Goal: Understand process/instructions

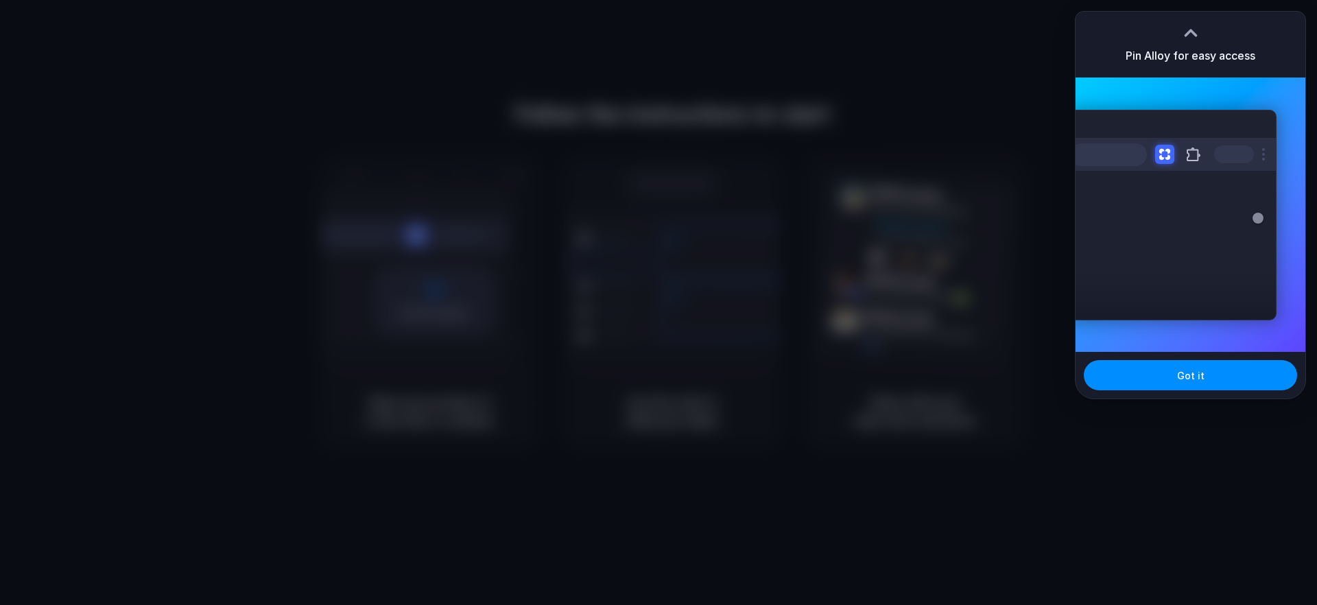
click at [1223, 54] on h3 "Pin Alloy for easy access" at bounding box center [1191, 55] width 130 height 16
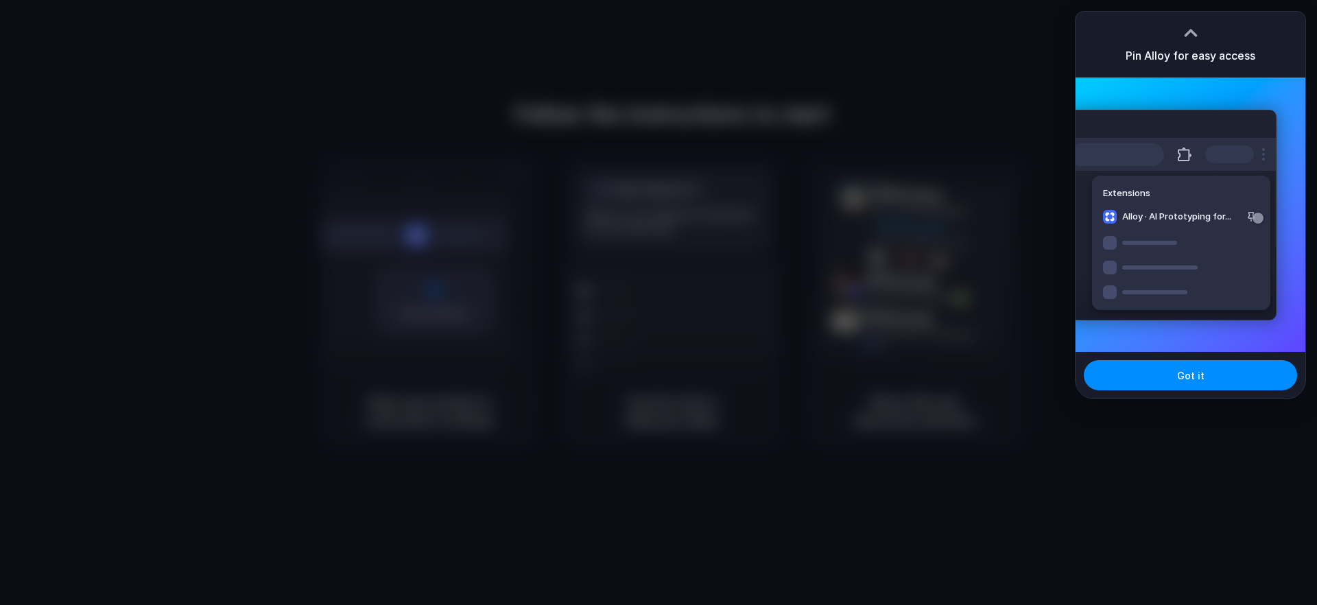
click at [1220, 188] on div "Extensions Alloy · AI Prototyping for..." at bounding box center [1173, 215] width 207 height 211
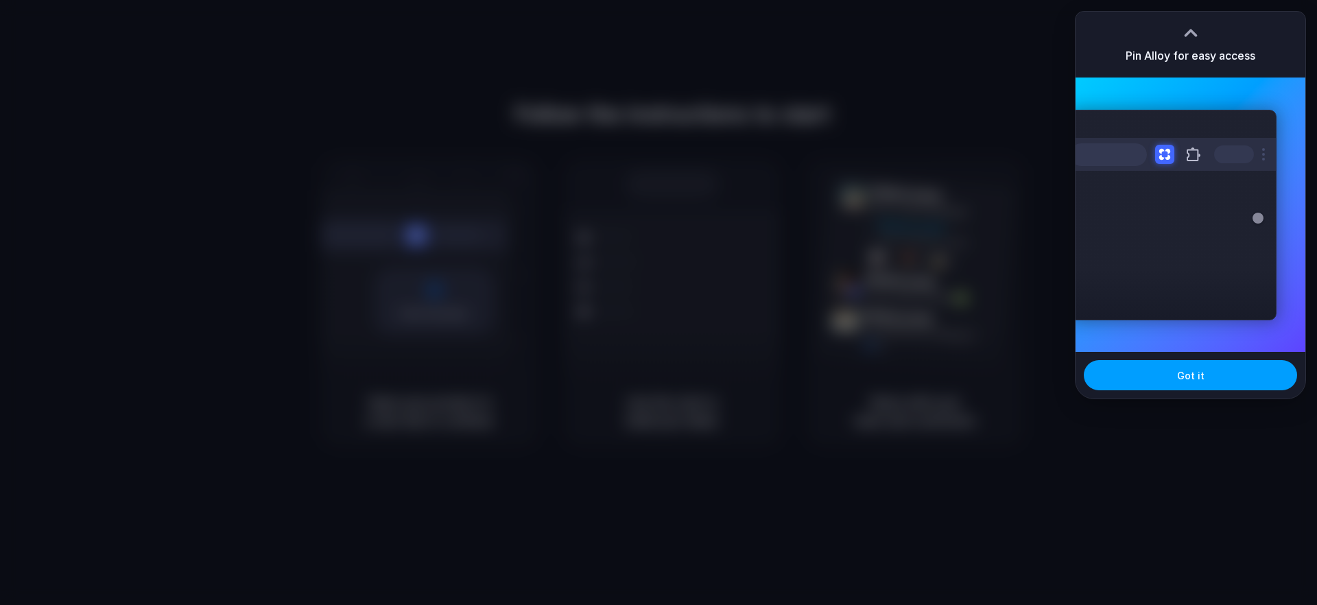
click at [1229, 368] on button "Got it" at bounding box center [1190, 375] width 213 height 30
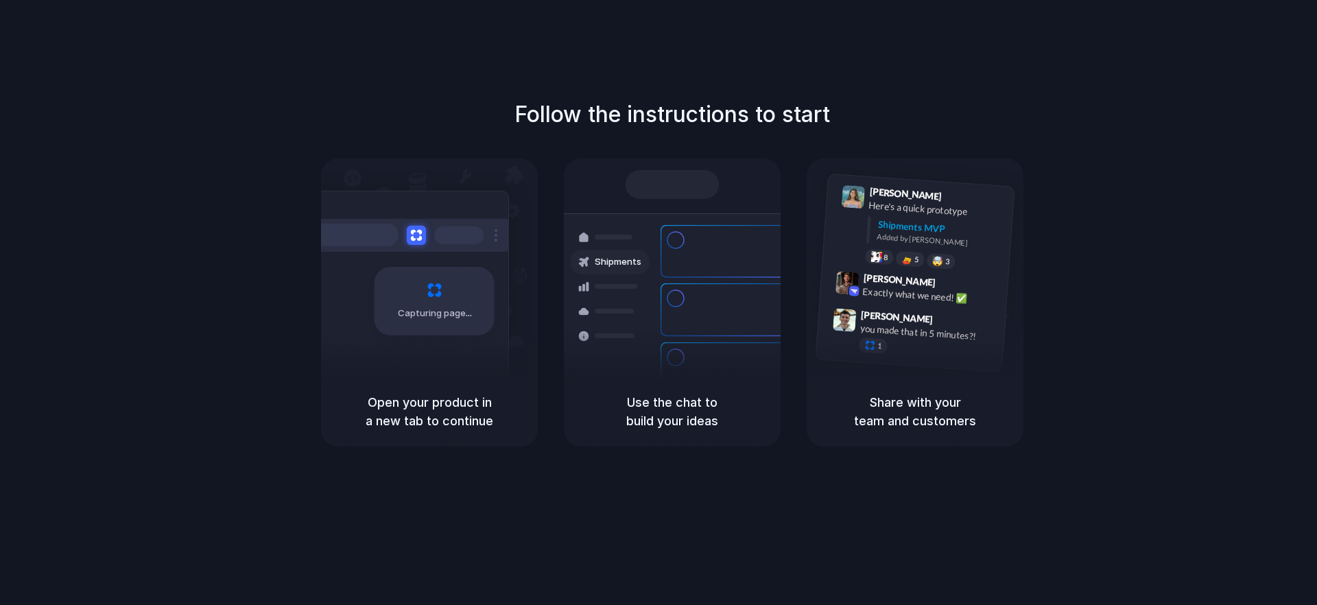
click at [659, 62] on div "Follow the instructions to start Capturing page Open your product in a new tab …" at bounding box center [672, 316] width 1345 height 633
click at [919, 56] on div "Follow the instructions to start Capturing page Open your product in a new tab …" at bounding box center [672, 316] width 1345 height 633
